Goal: Find contact information: Find contact information

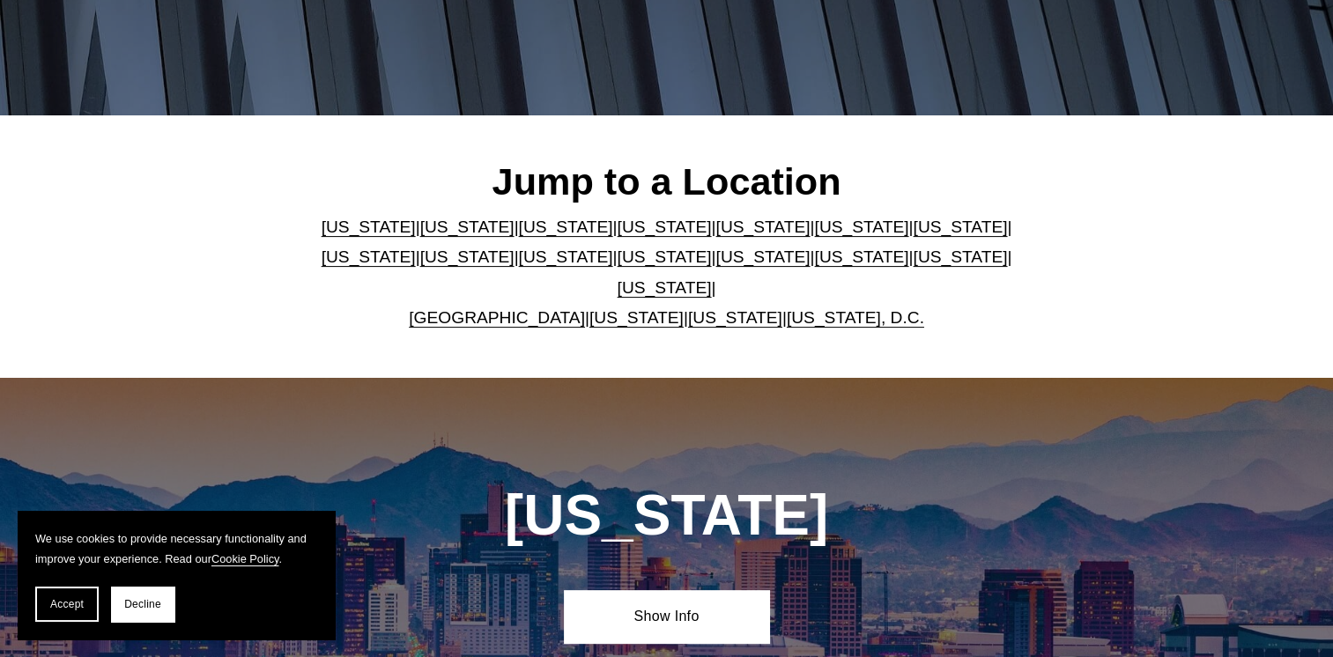
scroll to position [390, 0]
click at [715, 235] on link "[US_STATE]" at bounding box center [762, 227] width 94 height 19
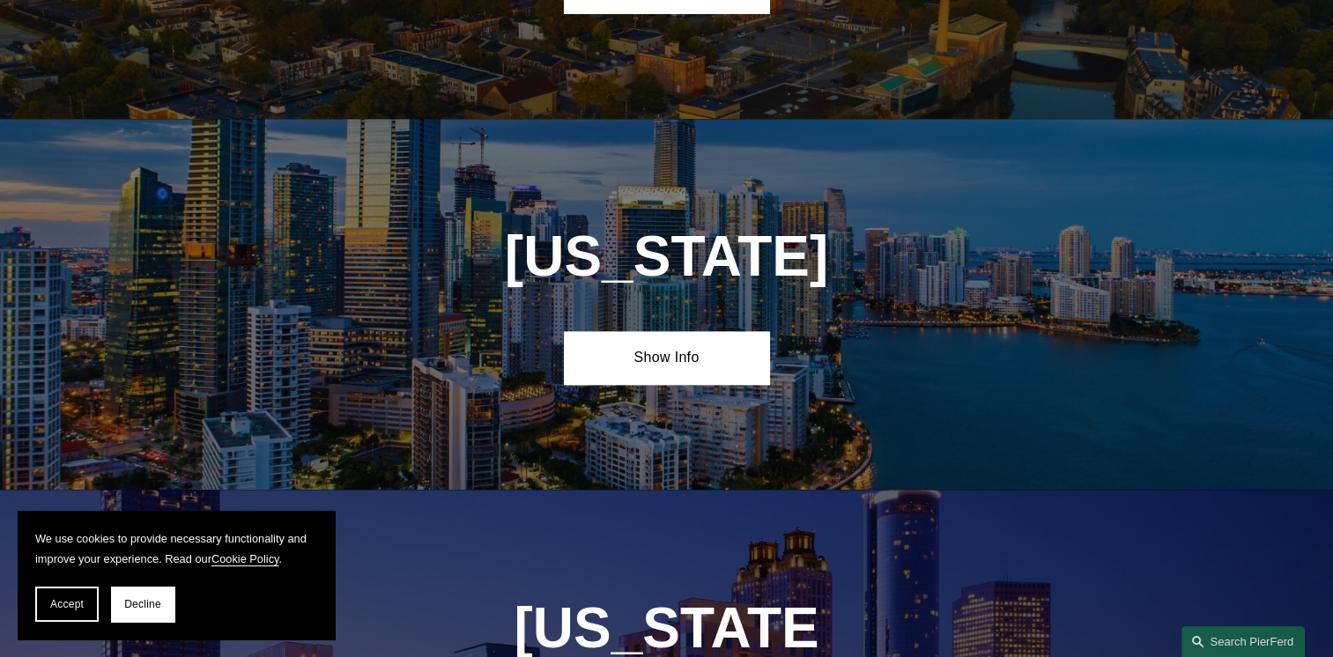
scroll to position [2239, 0]
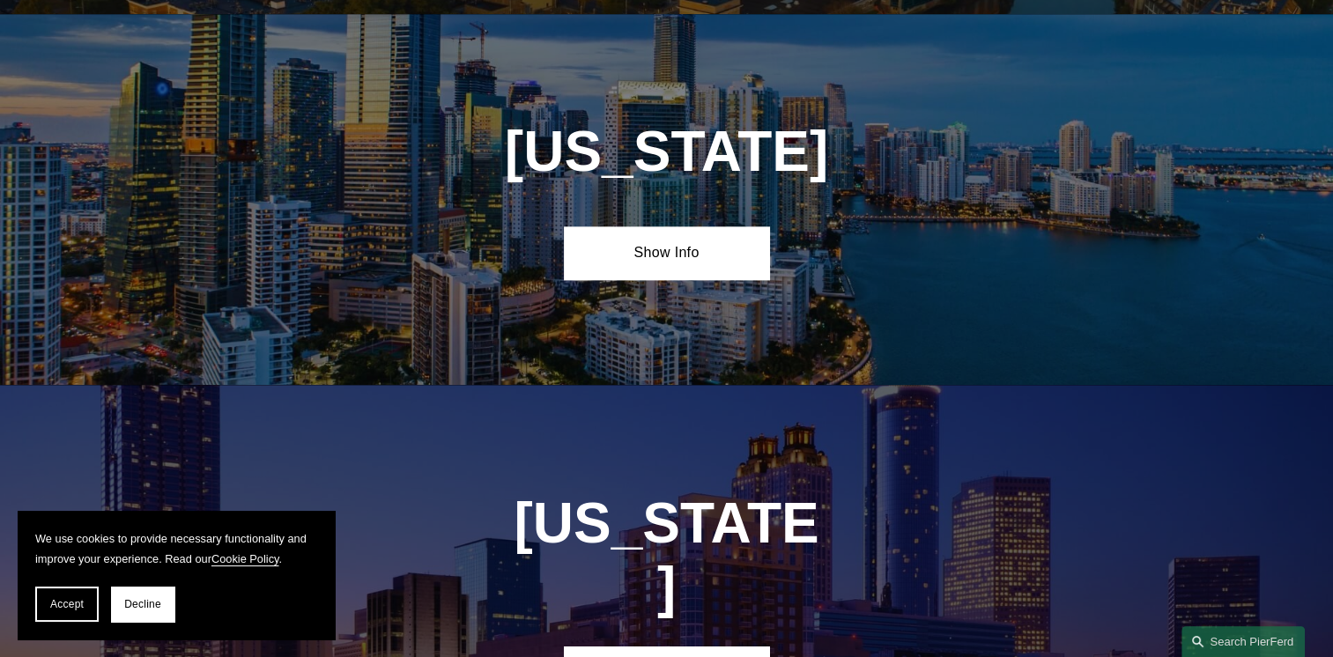
click at [711, 235] on link "Show Info" at bounding box center [666, 252] width 205 height 53
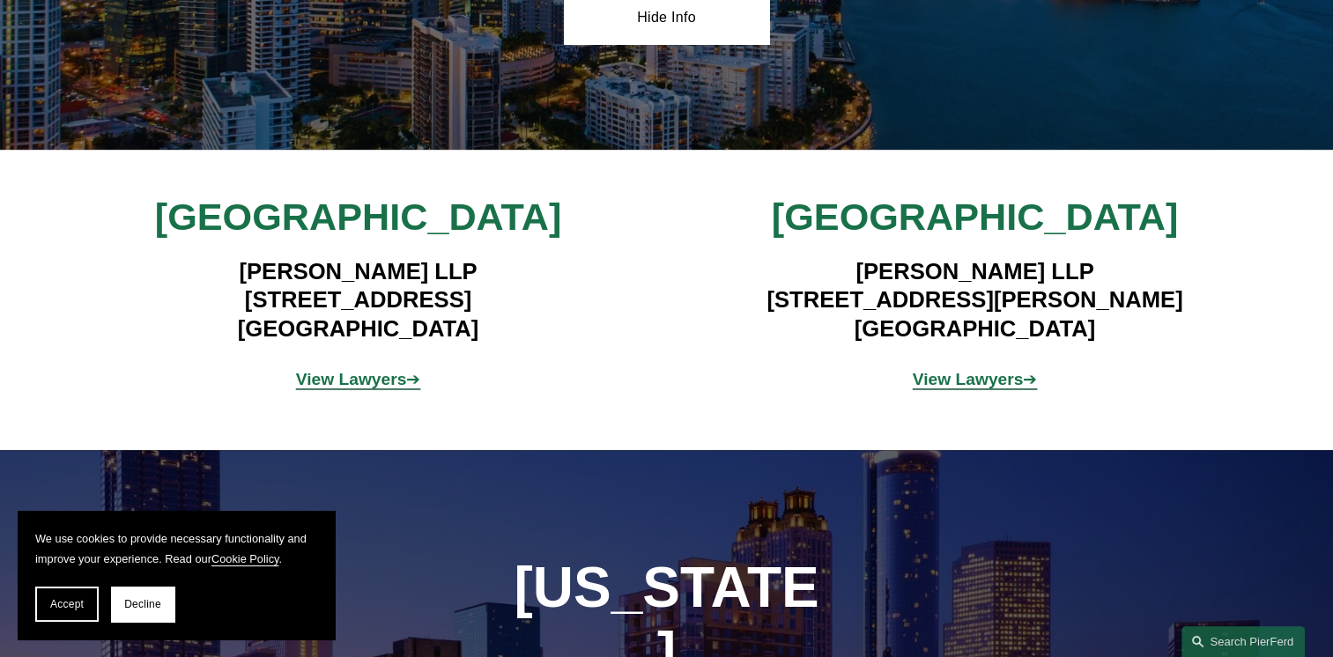
scroll to position [2493, 0]
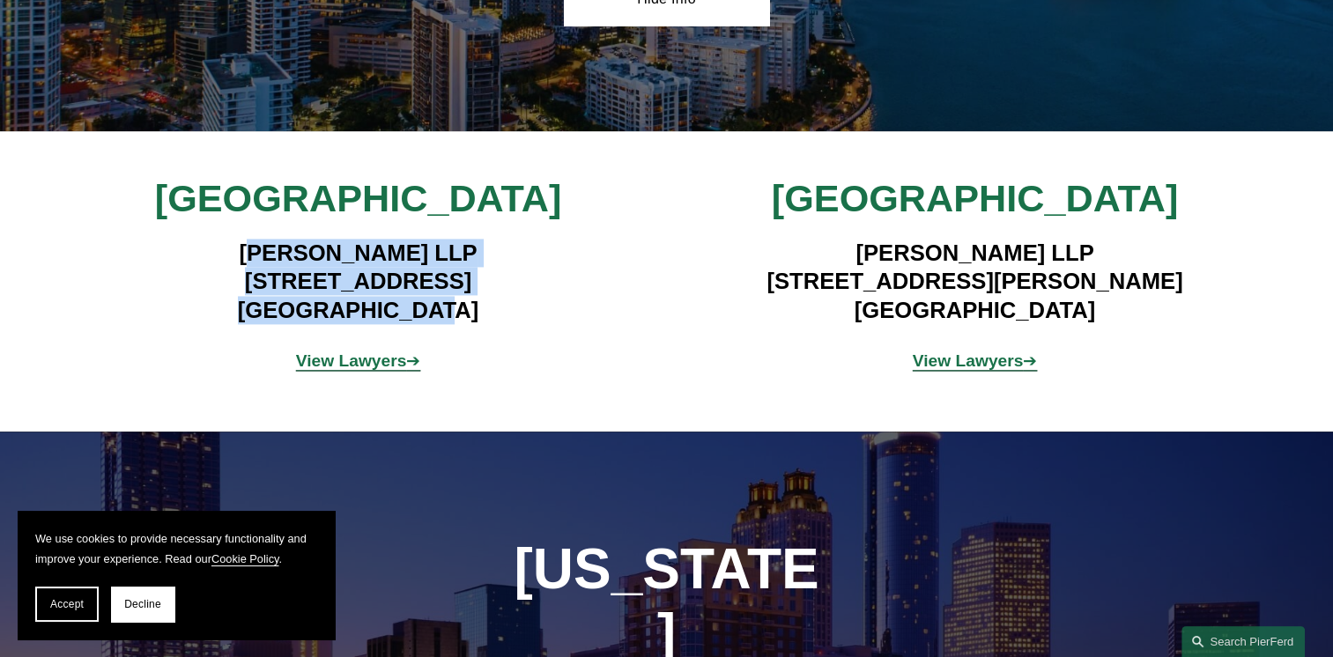
drag, startPoint x: 441, startPoint y: 294, endPoint x: 247, endPoint y: 228, distance: 204.8
click at [247, 239] on h4 "[PERSON_NAME] LLP [STREET_ADDRESS]" at bounding box center [358, 281] width 514 height 85
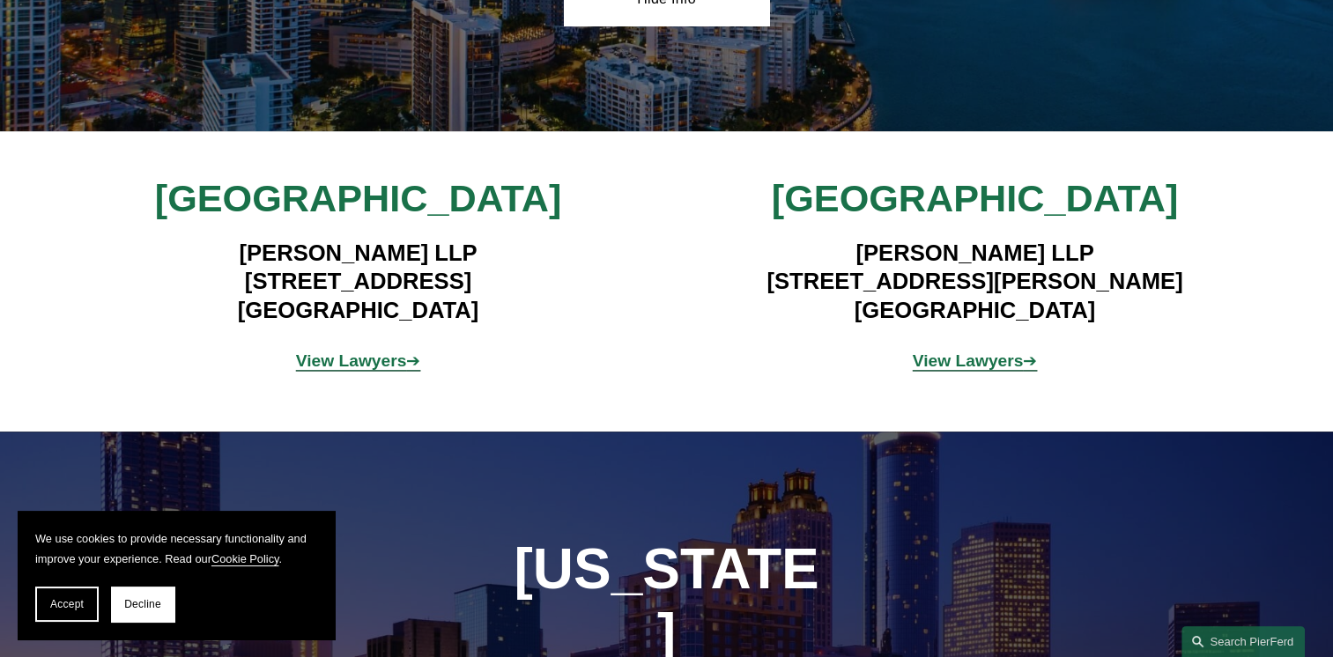
drag, startPoint x: 247, startPoint y: 228, endPoint x: 236, endPoint y: 227, distance: 10.6
click at [236, 239] on h4 "[PERSON_NAME] LLP [STREET_ADDRESS]" at bounding box center [358, 281] width 514 height 85
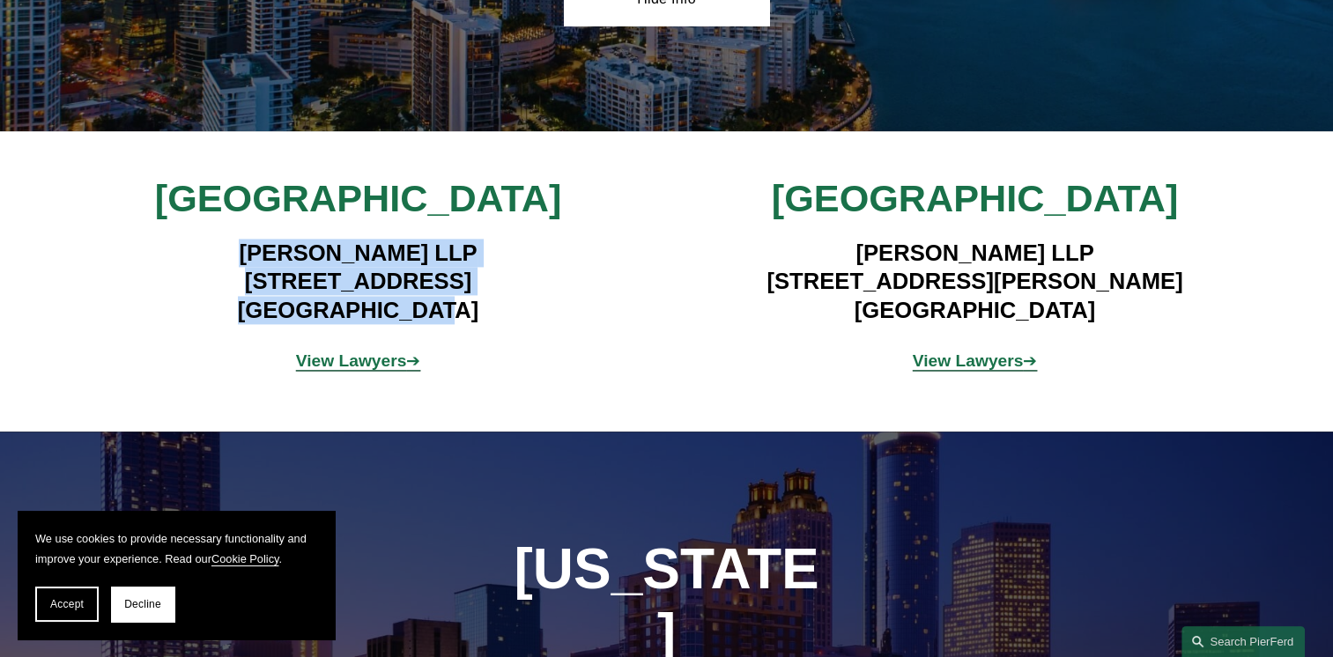
drag, startPoint x: 233, startPoint y: 236, endPoint x: 463, endPoint y: 298, distance: 238.1
click at [463, 298] on h4 "[PERSON_NAME] LLP [STREET_ADDRESS]" at bounding box center [358, 281] width 514 height 85
drag, startPoint x: 463, startPoint y: 298, endPoint x: 405, endPoint y: 273, distance: 63.2
copy h4 "[PERSON_NAME] LLP [STREET_ADDRESS]"
